Goal: Navigation & Orientation: Understand site structure

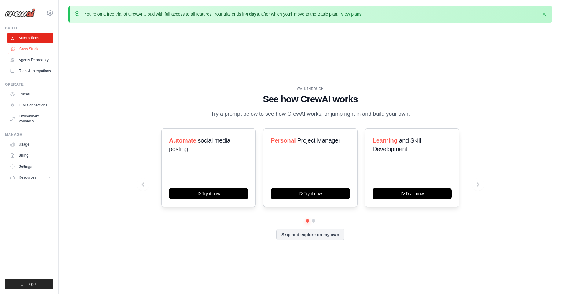
click at [43, 49] on link "Crew Studio" at bounding box center [31, 49] width 46 height 10
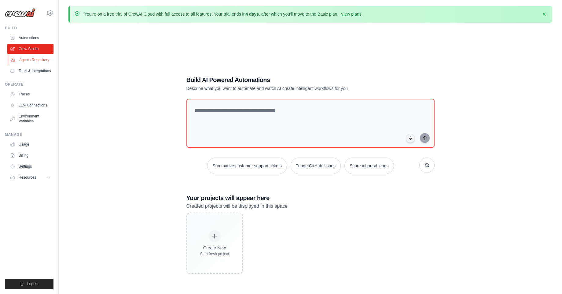
click at [41, 60] on link "Agents Repository" at bounding box center [31, 60] width 46 height 10
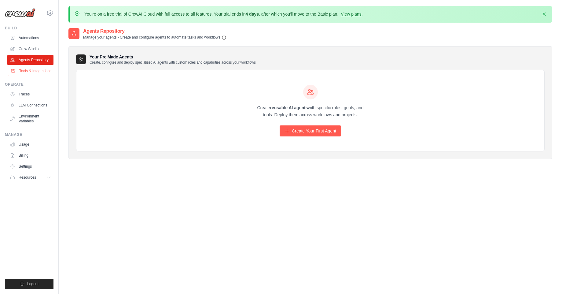
click at [44, 69] on link "Tools & Integrations" at bounding box center [31, 71] width 46 height 10
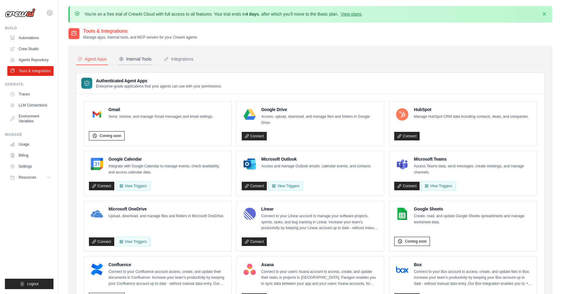
click at [141, 61] on div "Internal Tools" at bounding box center [135, 59] width 33 height 6
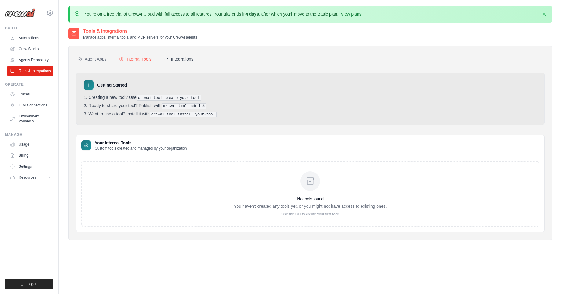
click at [176, 60] on div "Integrations" at bounding box center [179, 59] width 30 height 6
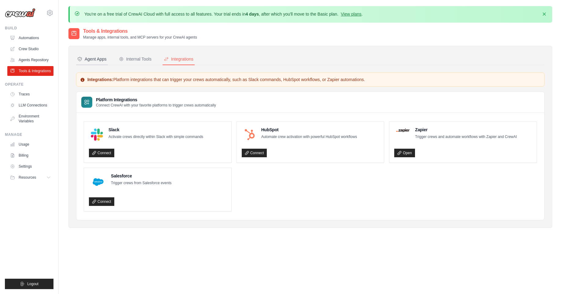
click at [105, 59] on div "Agent Apps" at bounding box center [91, 59] width 29 height 6
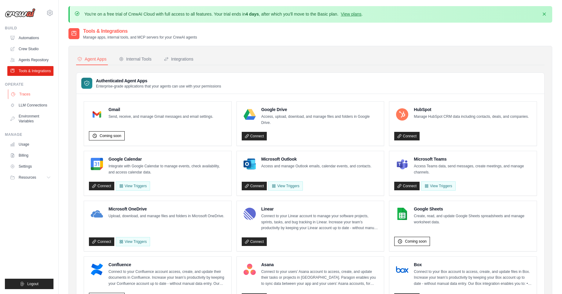
click at [32, 94] on link "Traces" at bounding box center [31, 94] width 46 height 10
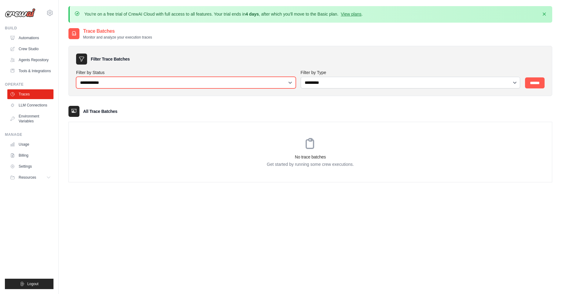
click at [133, 84] on select "**********" at bounding box center [186, 83] width 220 height 12
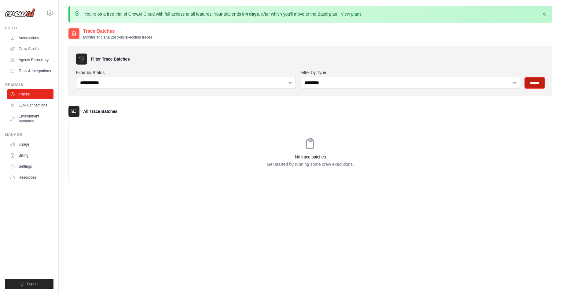
click at [537, 82] on input "******" at bounding box center [535, 82] width 20 height 11
click at [40, 107] on link "LLM Connections" at bounding box center [31, 105] width 46 height 10
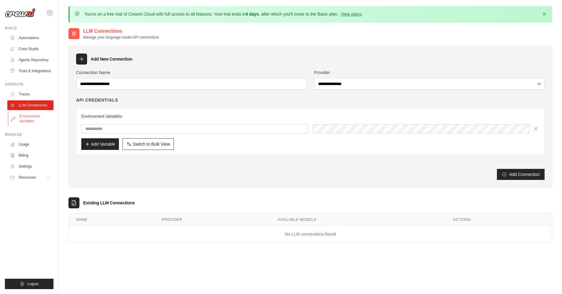
click at [36, 114] on link "Environment Variables" at bounding box center [31, 118] width 46 height 15
